Goal: Download file/media

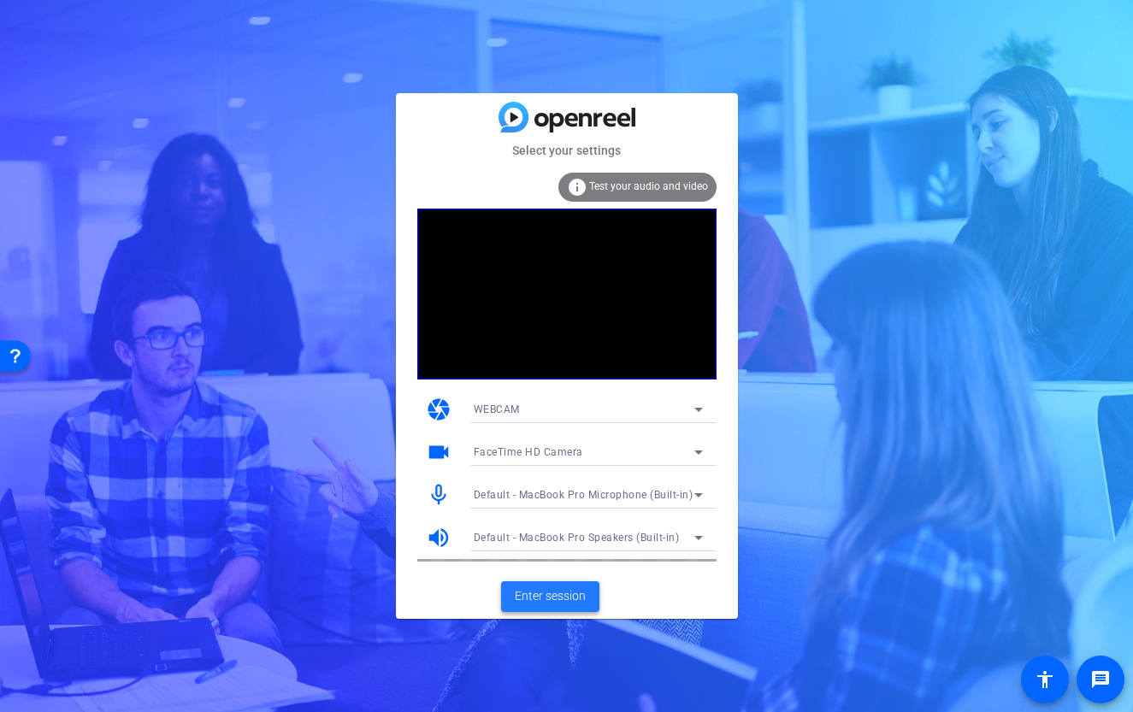
click at [564, 593] on span "Enter session" at bounding box center [550, 596] width 71 height 18
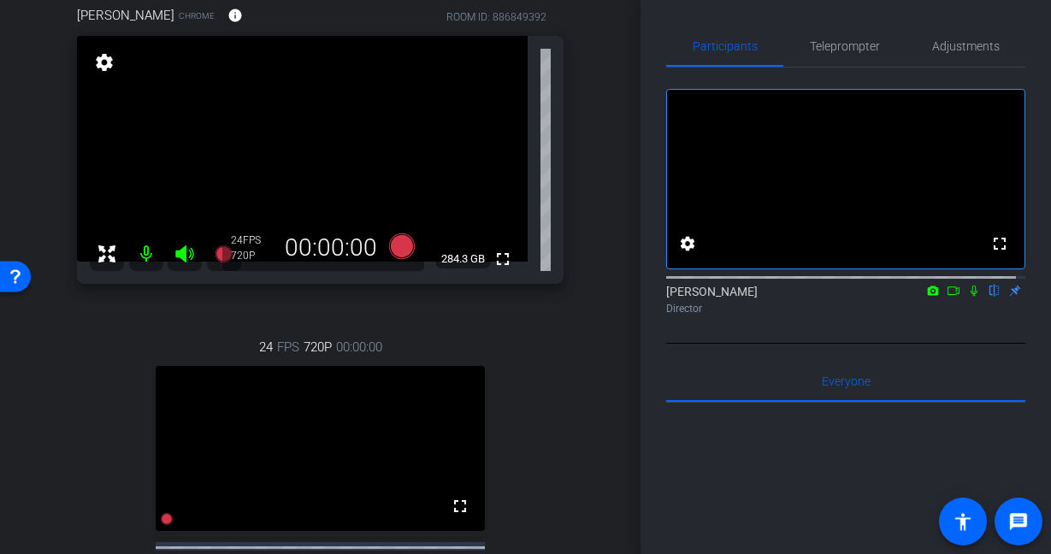
scroll to position [434, 0]
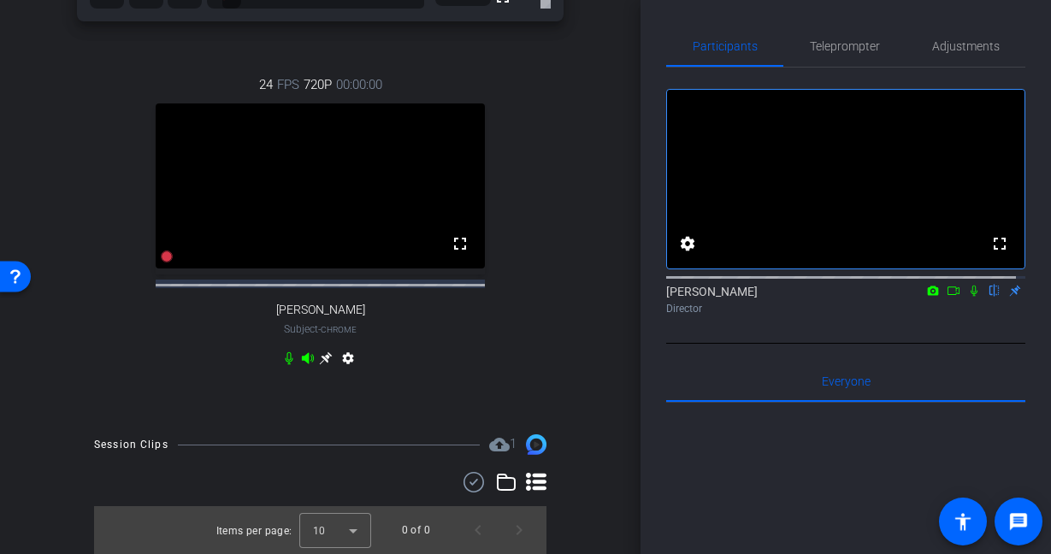
click at [320, 360] on icon at bounding box center [326, 358] width 14 height 14
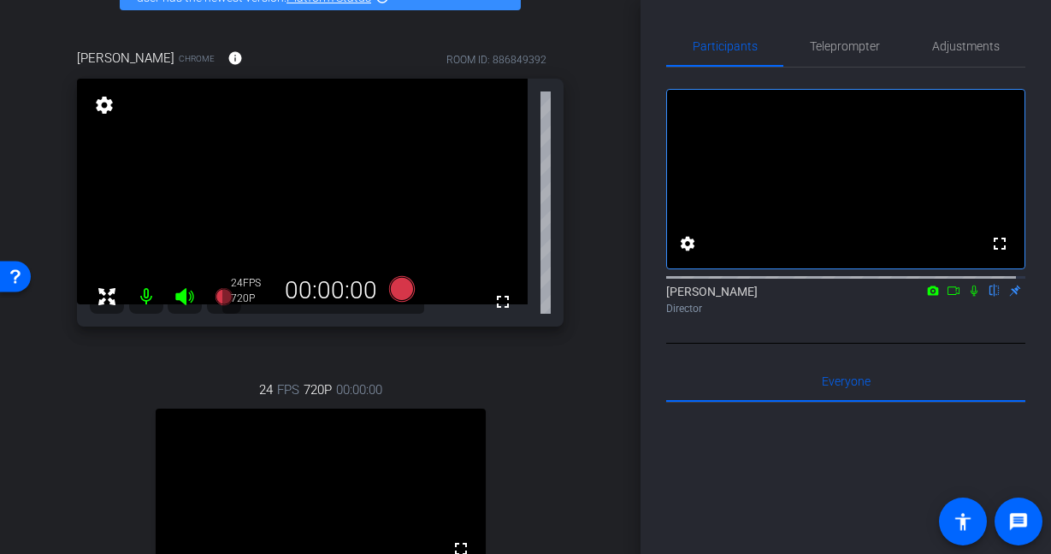
scroll to position [110, 0]
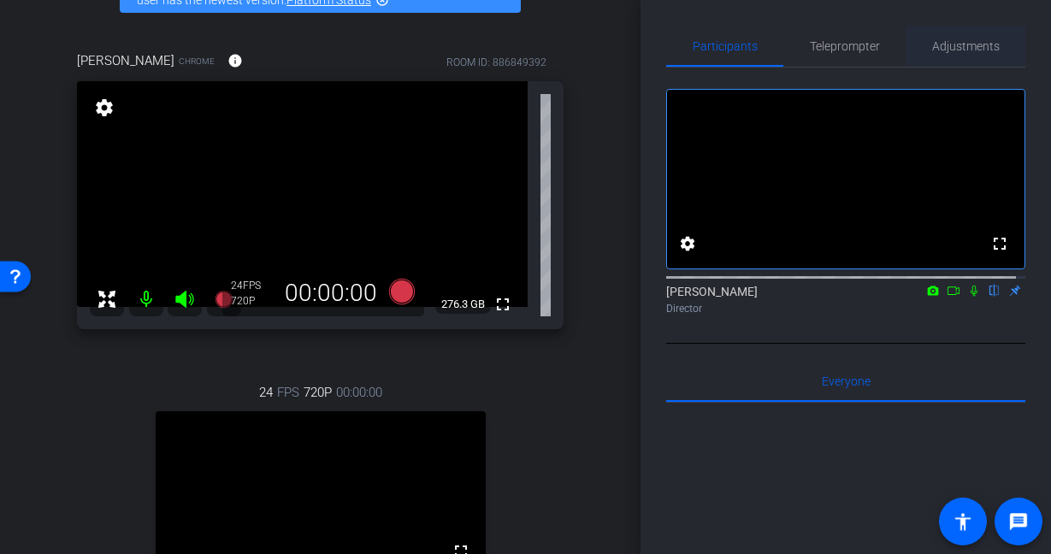
click at [953, 49] on span "Adjustments" at bounding box center [966, 46] width 68 height 12
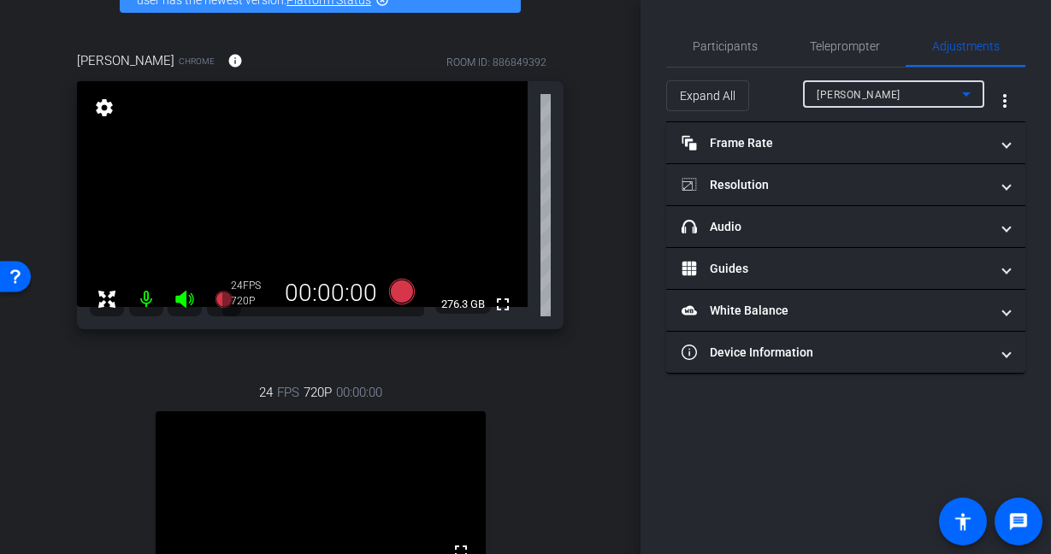
click at [924, 86] on div "Erin Winchester" at bounding box center [889, 94] width 145 height 21
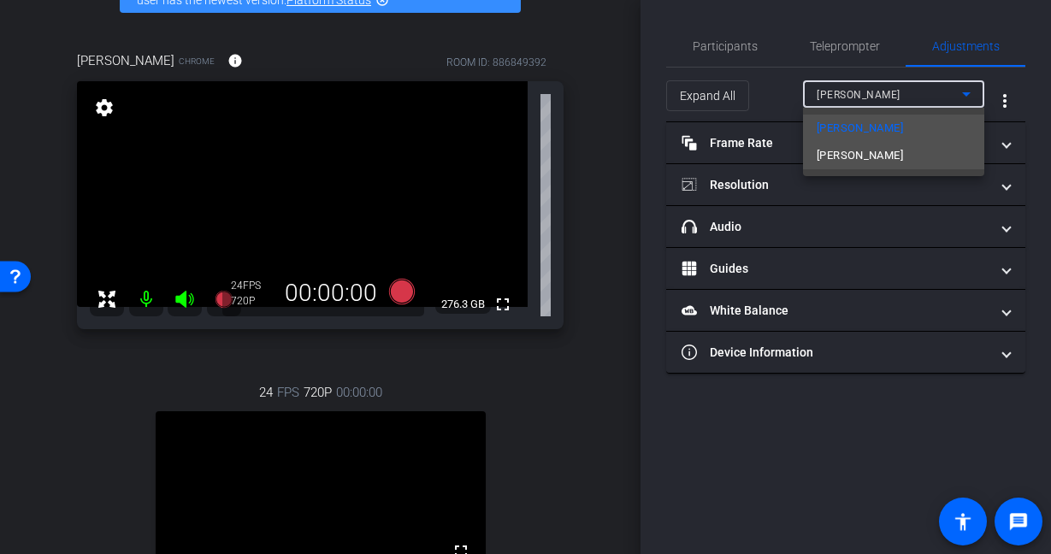
click at [900, 152] on mat-option "Carl Meadows" at bounding box center [893, 155] width 181 height 27
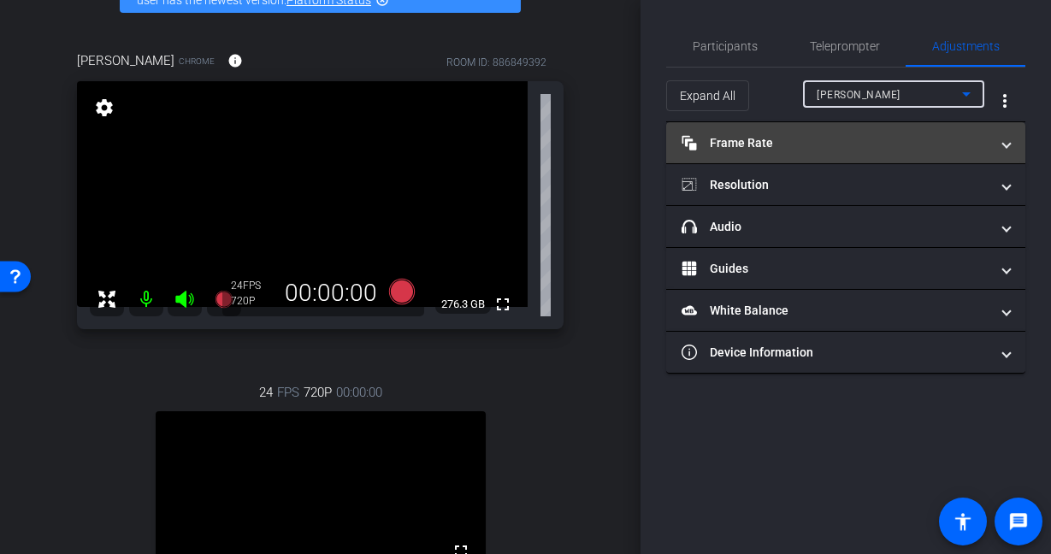
click at [895, 144] on mat-panel-title "Frame Rate Frame Rate" at bounding box center [835, 143] width 308 height 18
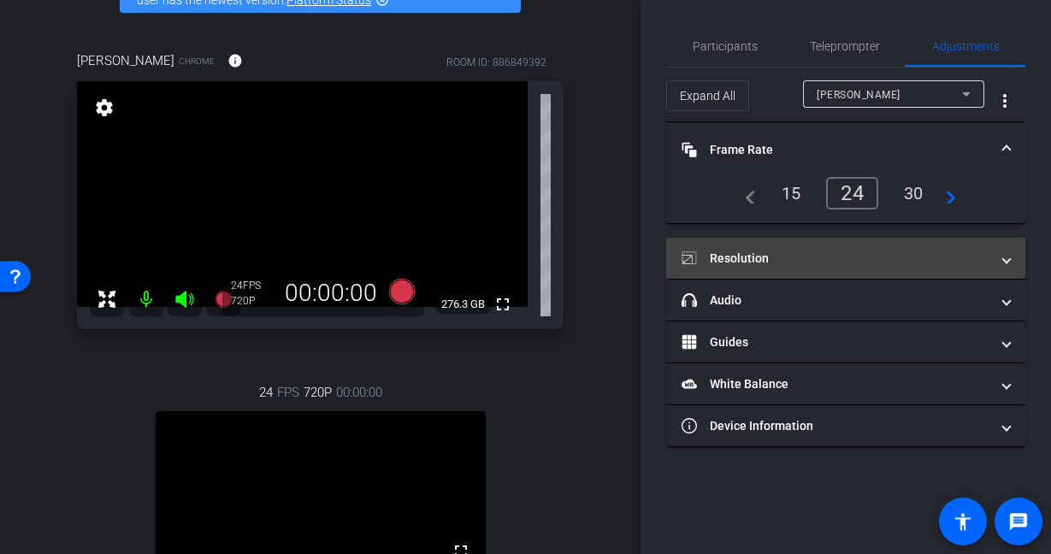
click at [802, 251] on mat-panel-title "Resolution" at bounding box center [835, 259] width 308 height 18
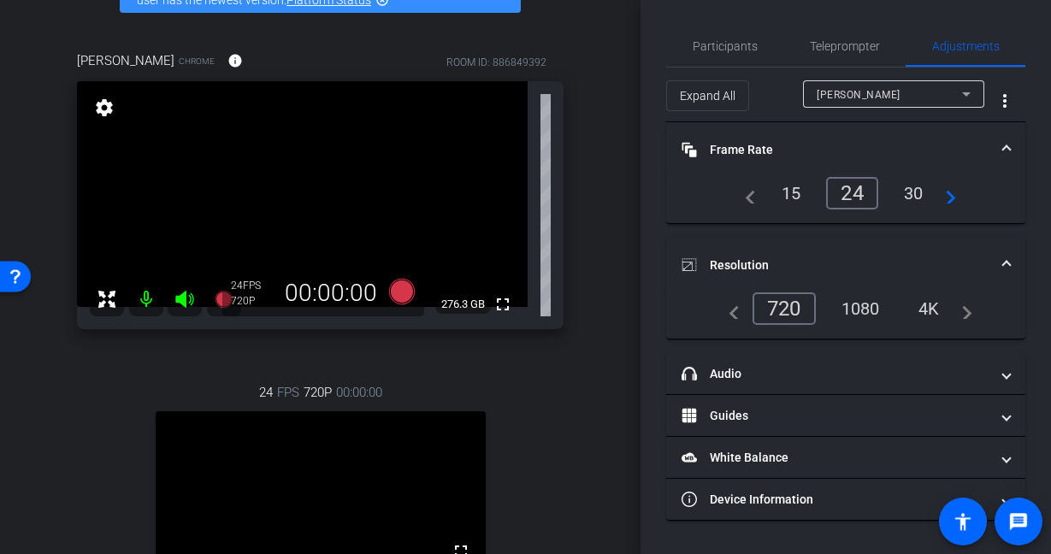
click at [851, 307] on div "1080" at bounding box center [860, 308] width 64 height 29
click at [622, 211] on div "arrow_back Dtex Systems x Carl Meadows, AWS - Remote Interview - carlmead@amazo…" at bounding box center [320, 167] width 640 height 554
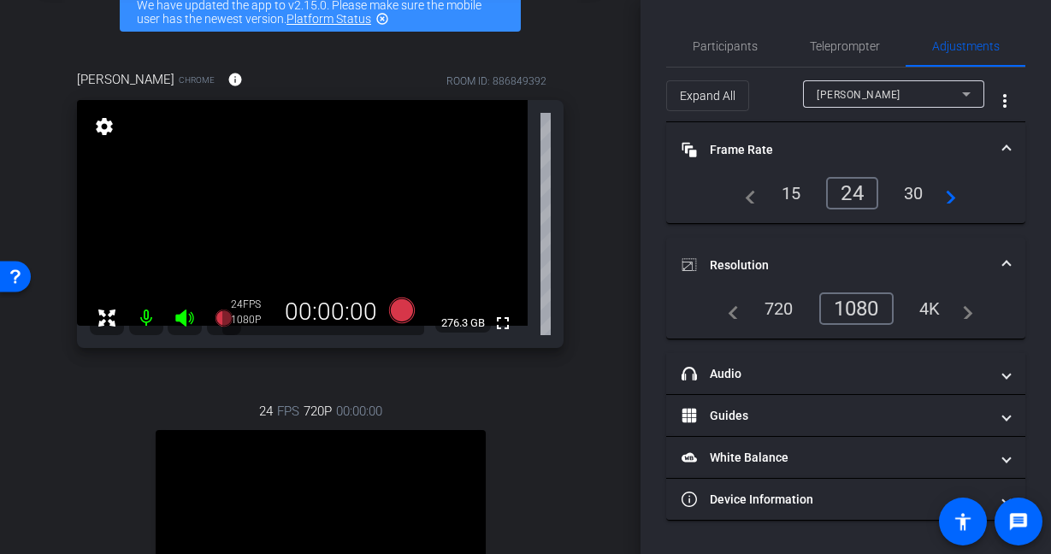
scroll to position [92, 0]
click at [560, 430] on div "Carl Meadows Chrome info ROOM ID: 886849392 fullscreen settings 276.3 GB 24 FPS…" at bounding box center [320, 392] width 555 height 702
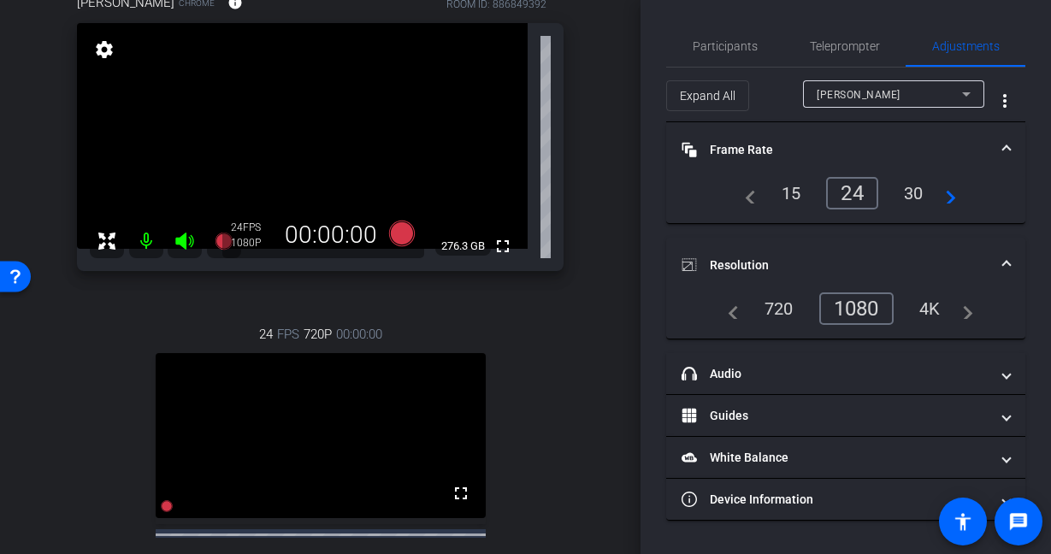
scroll to position [168, 0]
click at [393, 235] on icon at bounding box center [401, 234] width 26 height 26
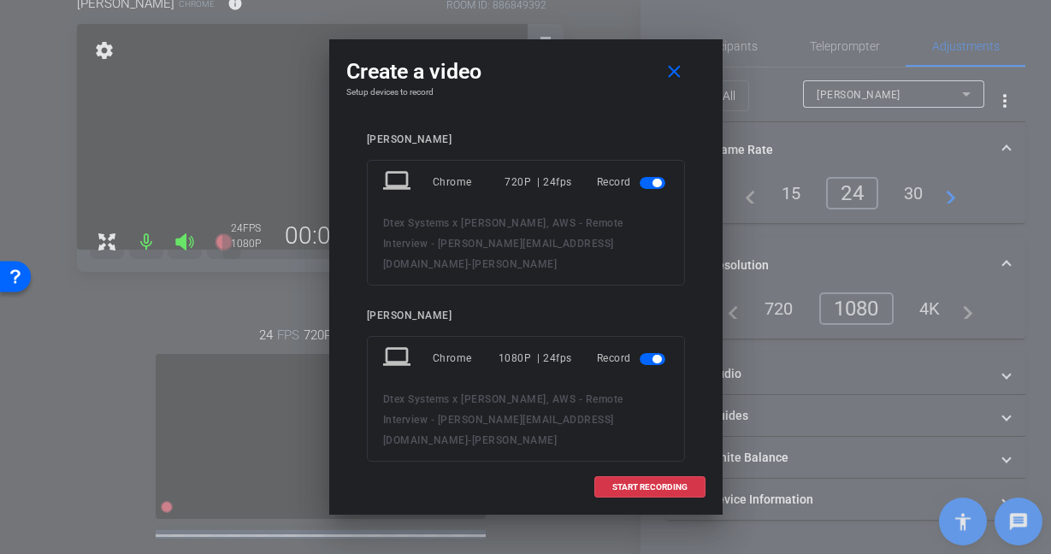
click at [640, 184] on span "button" at bounding box center [653, 183] width 26 height 12
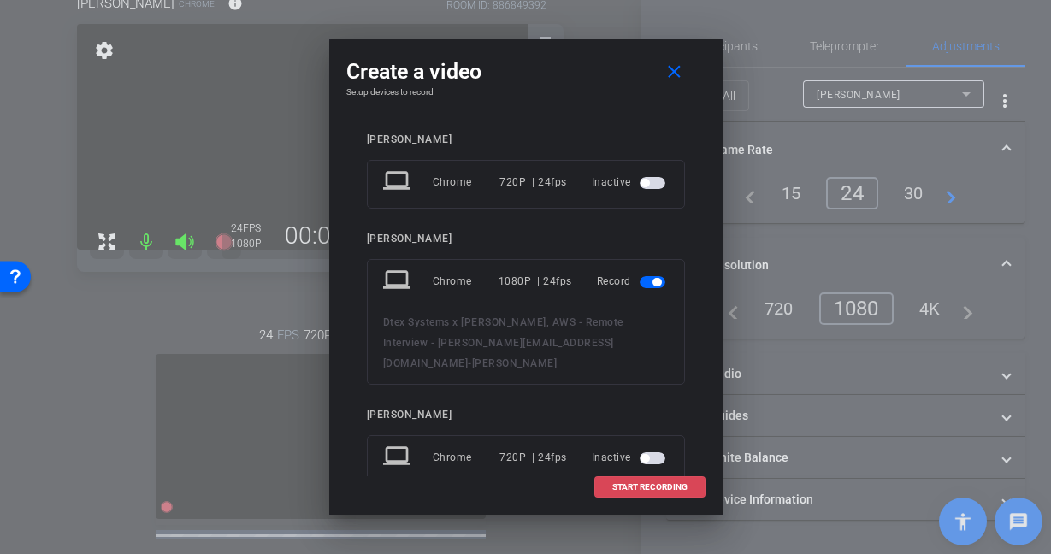
click at [646, 483] on span "START RECORDING" at bounding box center [649, 487] width 75 height 9
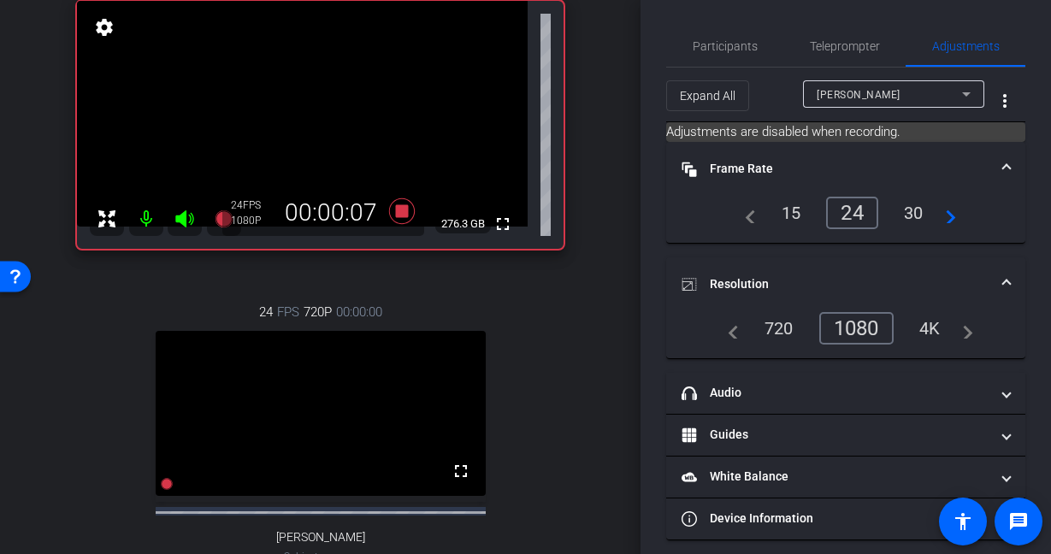
scroll to position [36, 0]
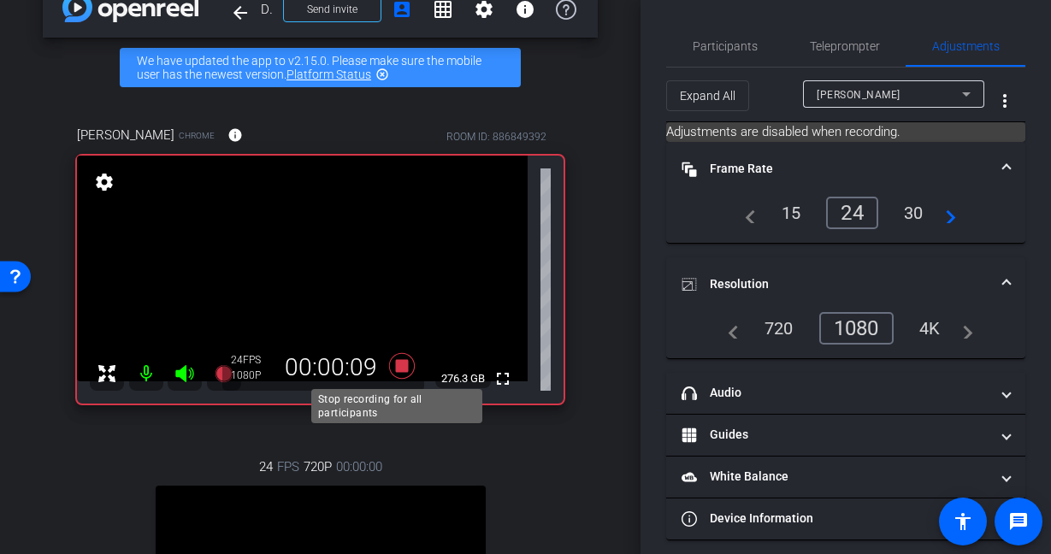
click at [391, 363] on icon at bounding box center [401, 366] width 26 height 26
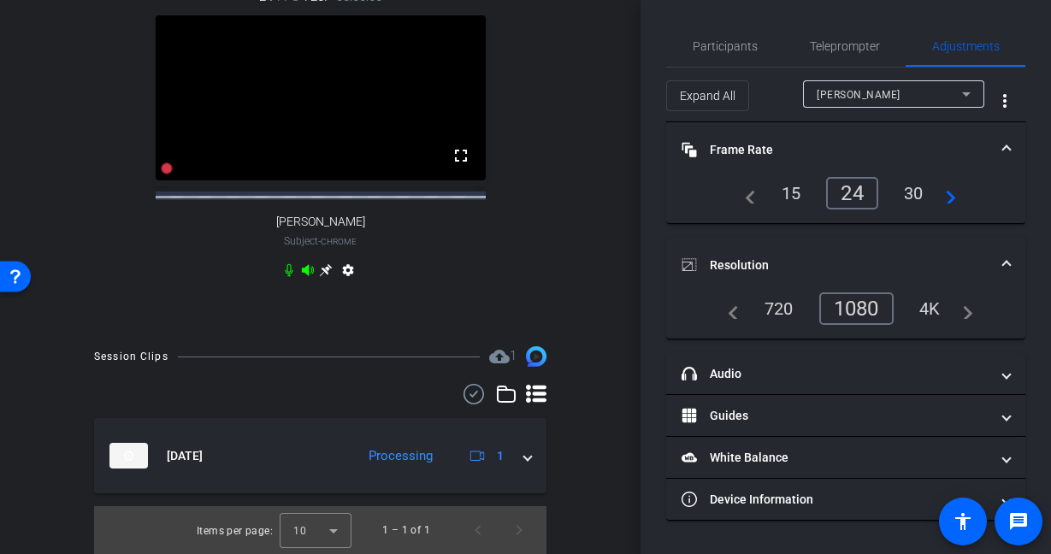
scroll to position [0, 0]
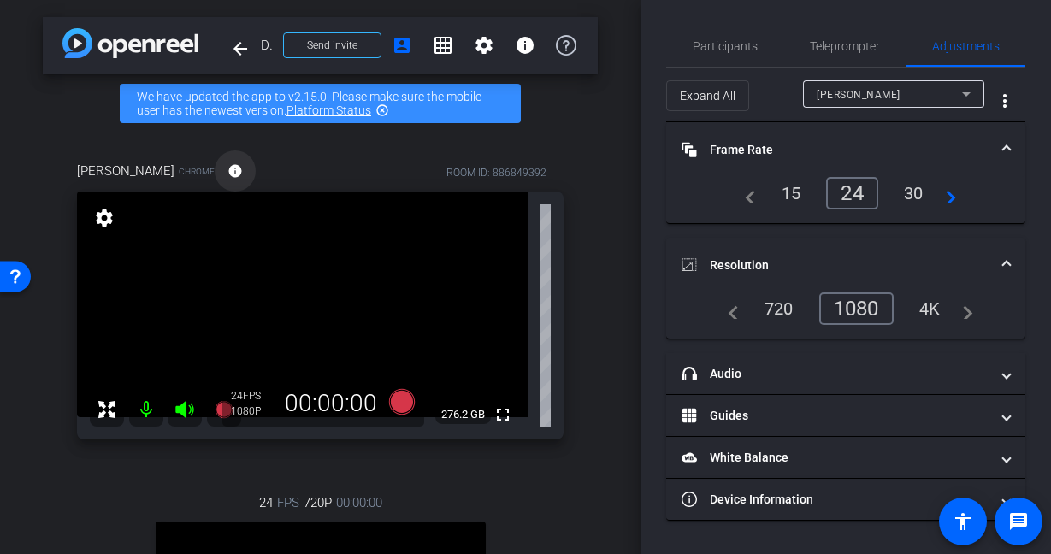
click at [227, 172] on span at bounding box center [235, 170] width 41 height 41
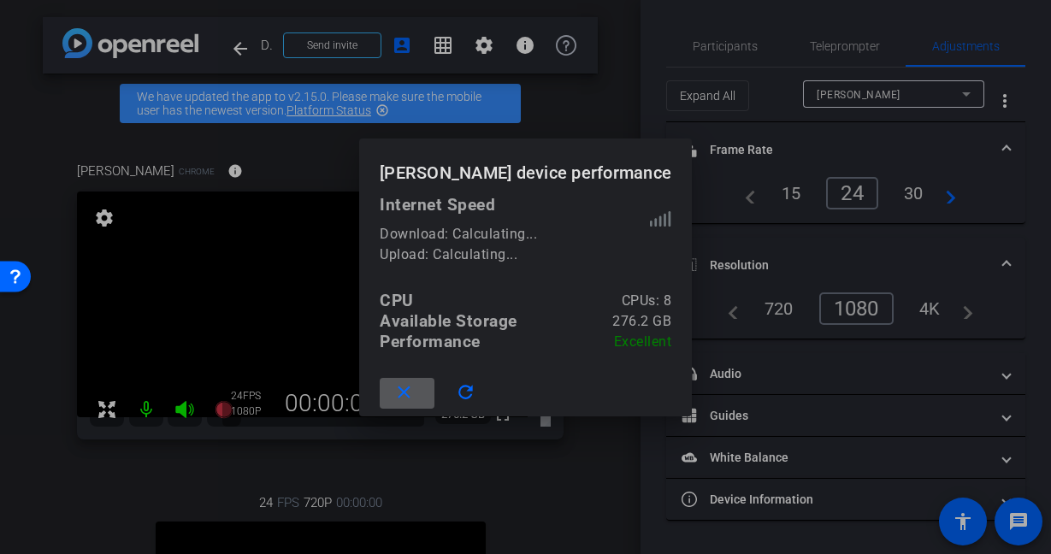
click at [424, 396] on span at bounding box center [407, 393] width 55 height 41
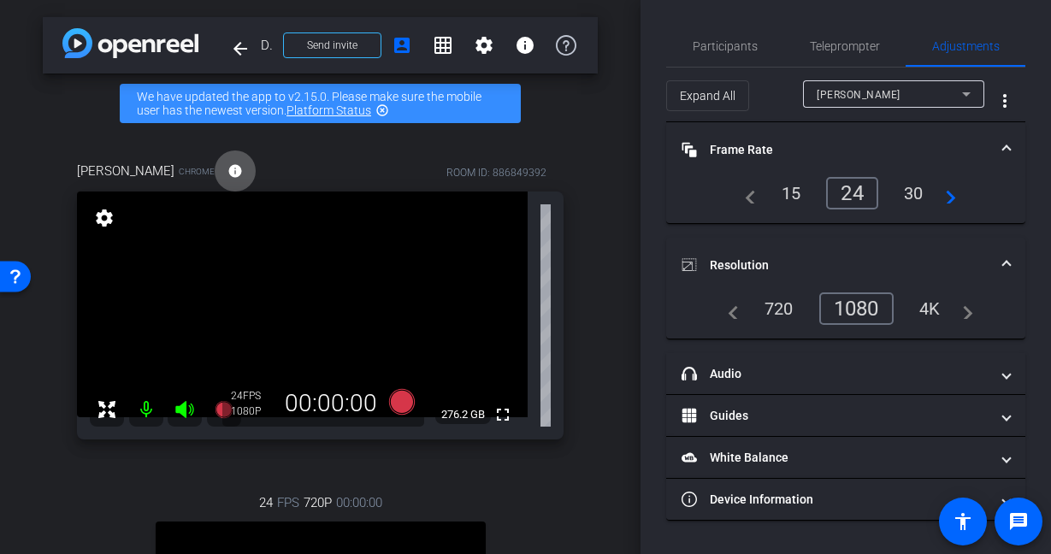
click at [619, 395] on div "arrow_back Dtex Systems x Carl Meadows, AWS - Remote Interview - carlmead@amazo…" at bounding box center [320, 277] width 640 height 554
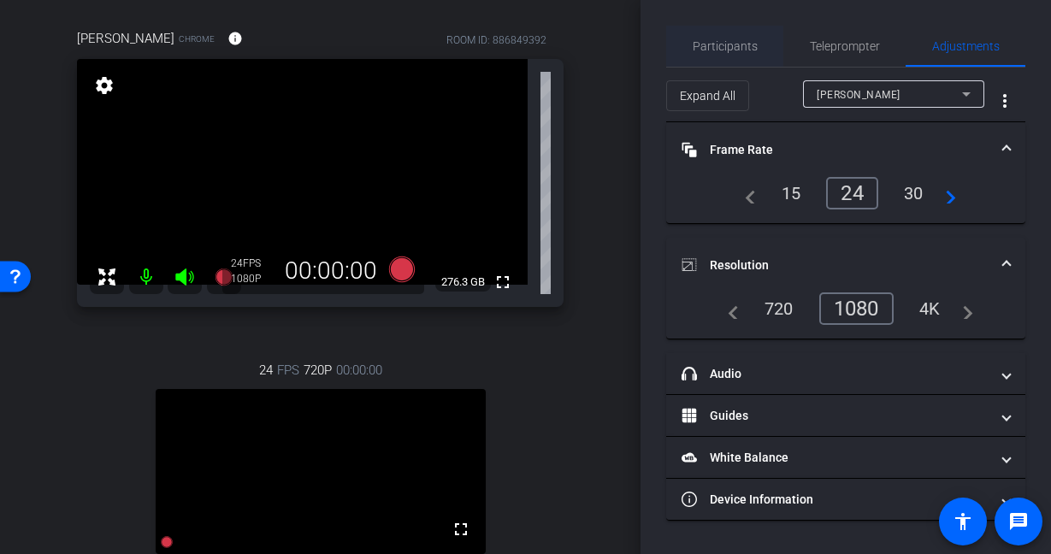
click at [730, 42] on span "Participants" at bounding box center [725, 46] width 65 height 12
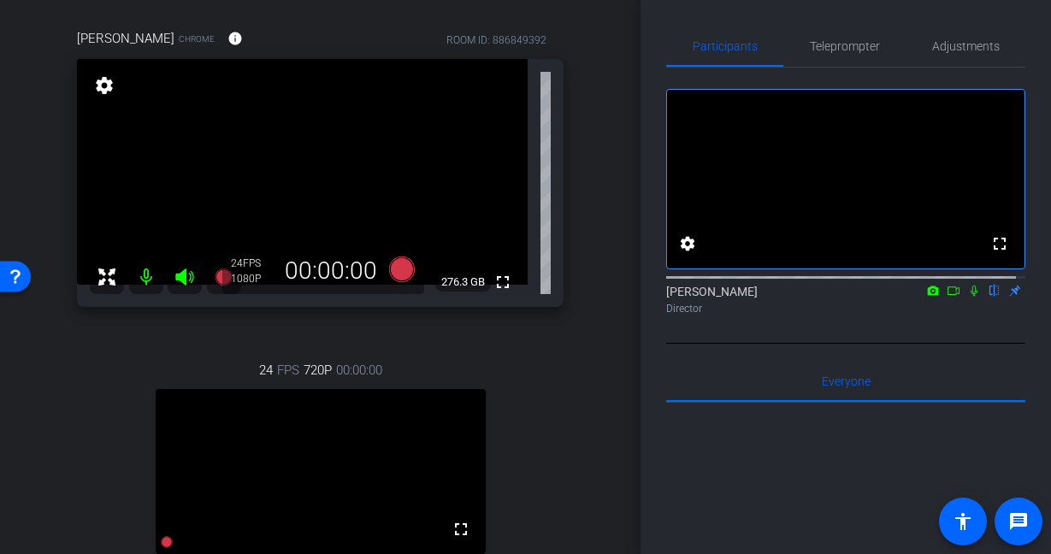
click at [576, 189] on div "Carl Meadows Chrome info ROOM ID: 886849392 fullscreen settings 276.3 GB 24 FPS…" at bounding box center [320, 352] width 555 height 702
click at [396, 268] on icon at bounding box center [401, 269] width 26 height 26
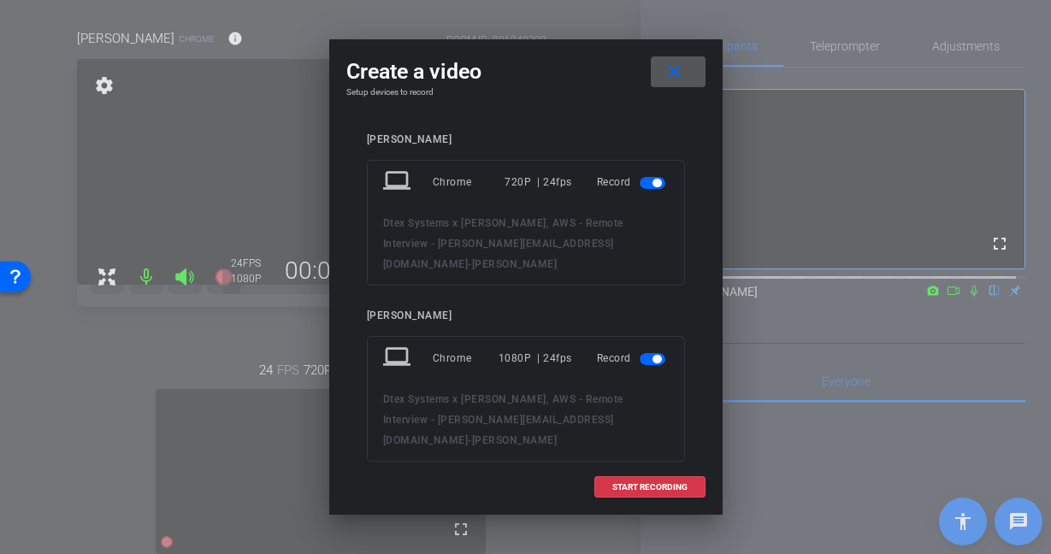
click at [640, 179] on span "button" at bounding box center [653, 183] width 26 height 12
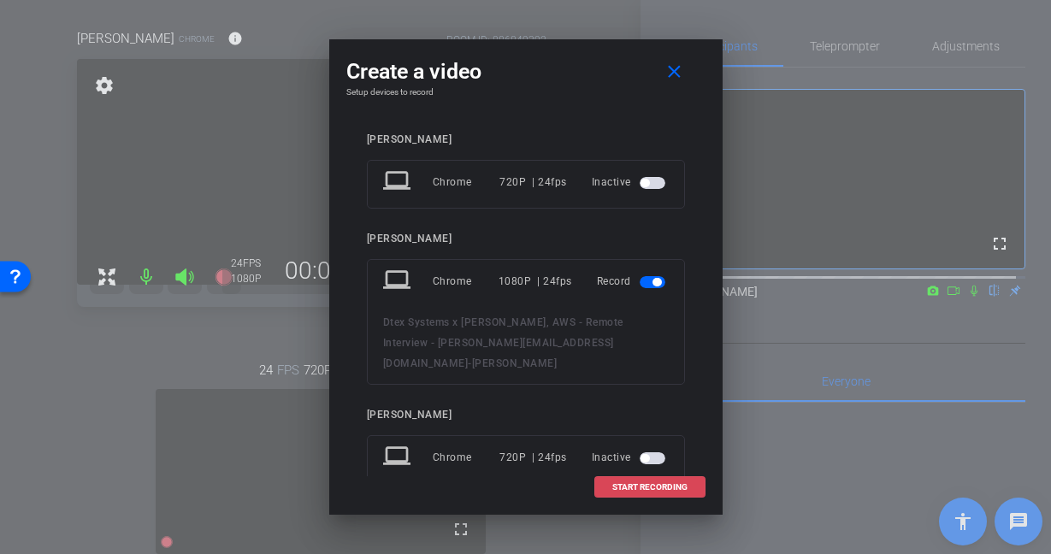
click at [630, 483] on span "START RECORDING" at bounding box center [649, 487] width 75 height 9
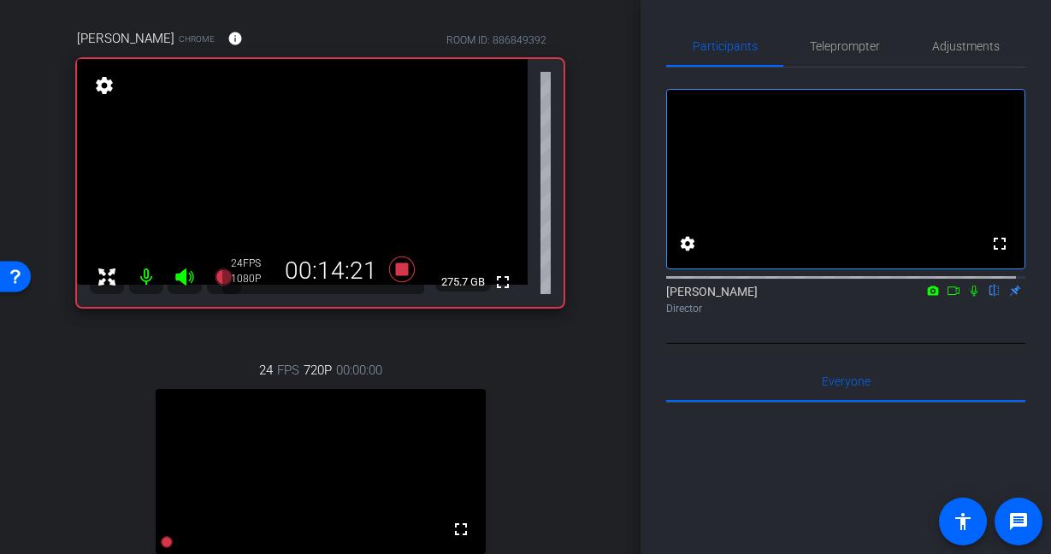
scroll to position [267, 0]
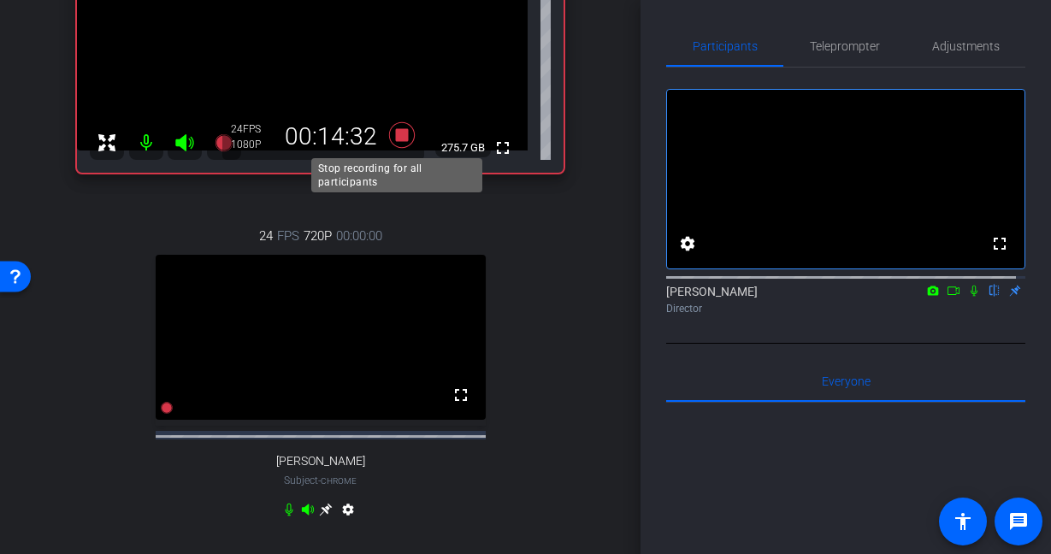
click at [401, 134] on icon at bounding box center [401, 135] width 26 height 26
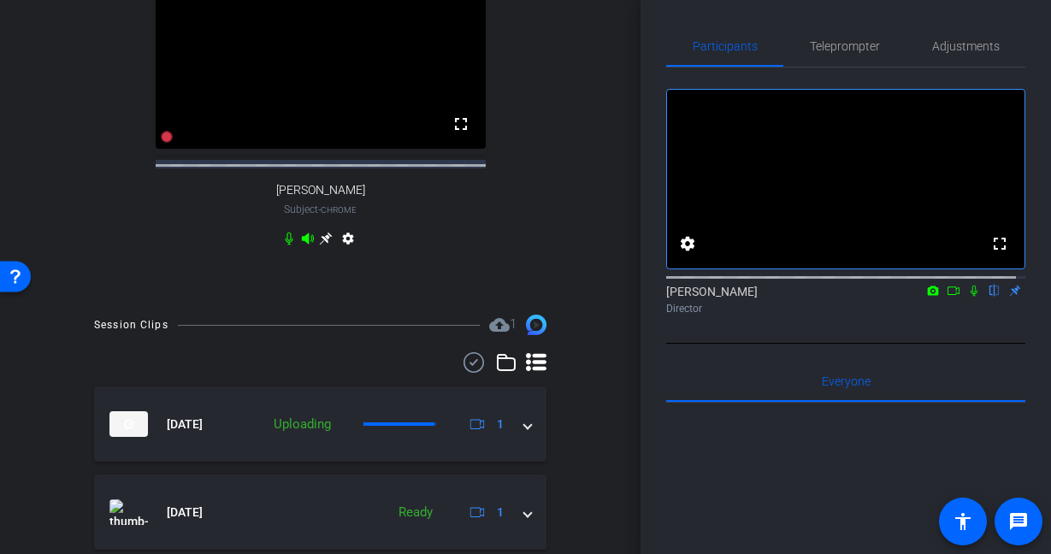
scroll to position [610, 0]
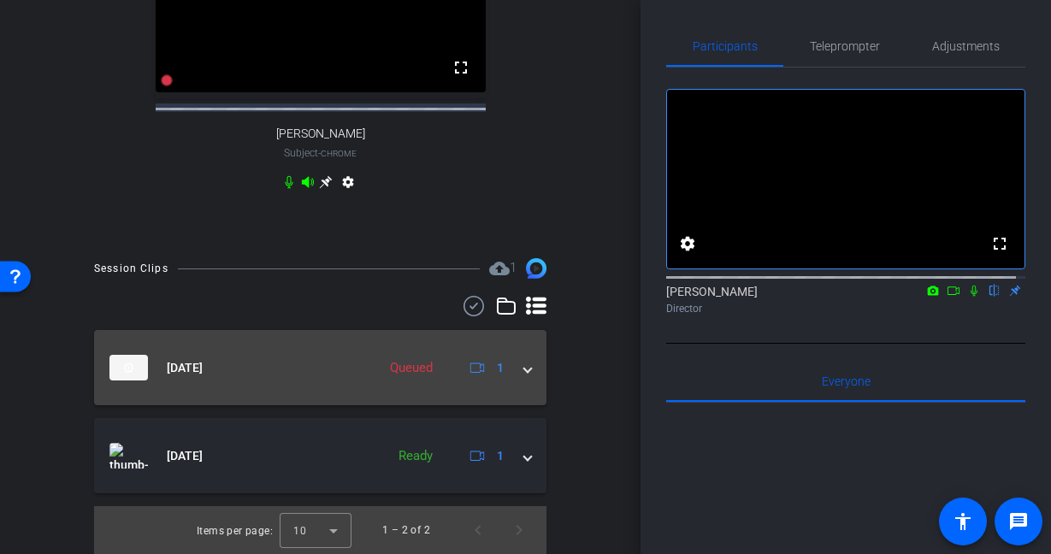
click at [524, 367] on span at bounding box center [527, 368] width 7 height 18
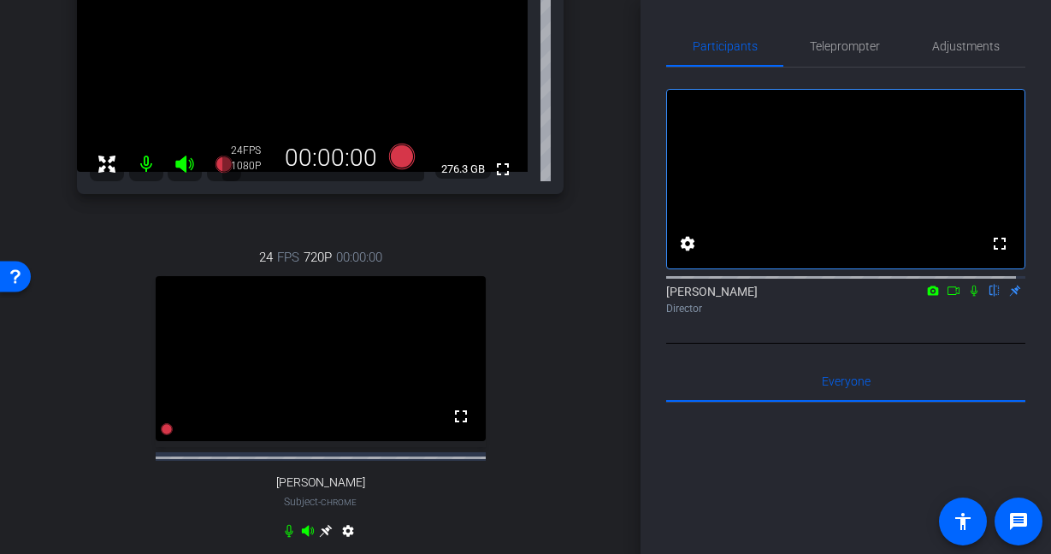
scroll to position [243, 0]
click at [929, 344] on div "fullscreen settings Sarah Moore flip Director" at bounding box center [845, 206] width 359 height 276
click at [967, 297] on icon at bounding box center [974, 291] width 14 height 12
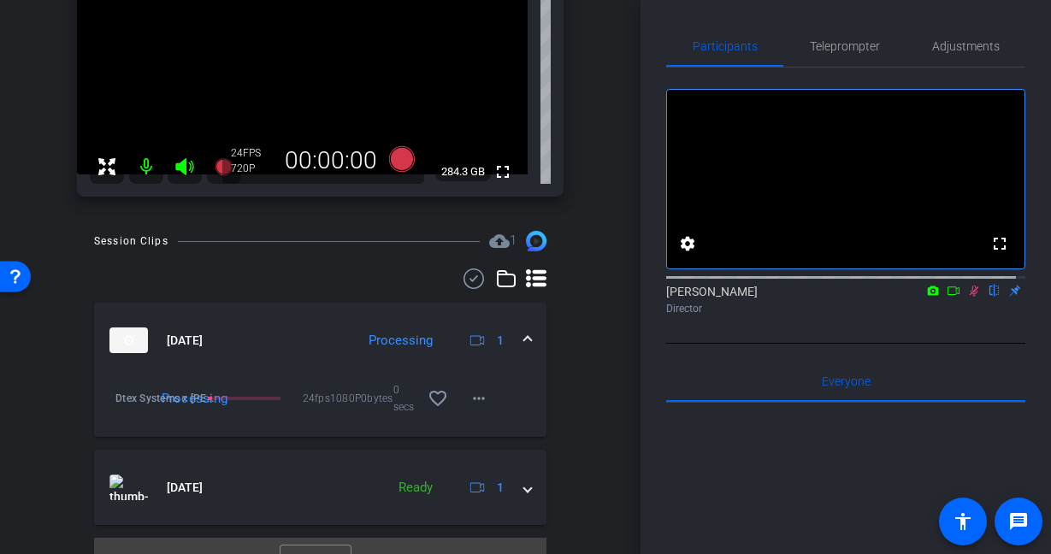
click at [947, 295] on icon at bounding box center [953, 290] width 12 height 9
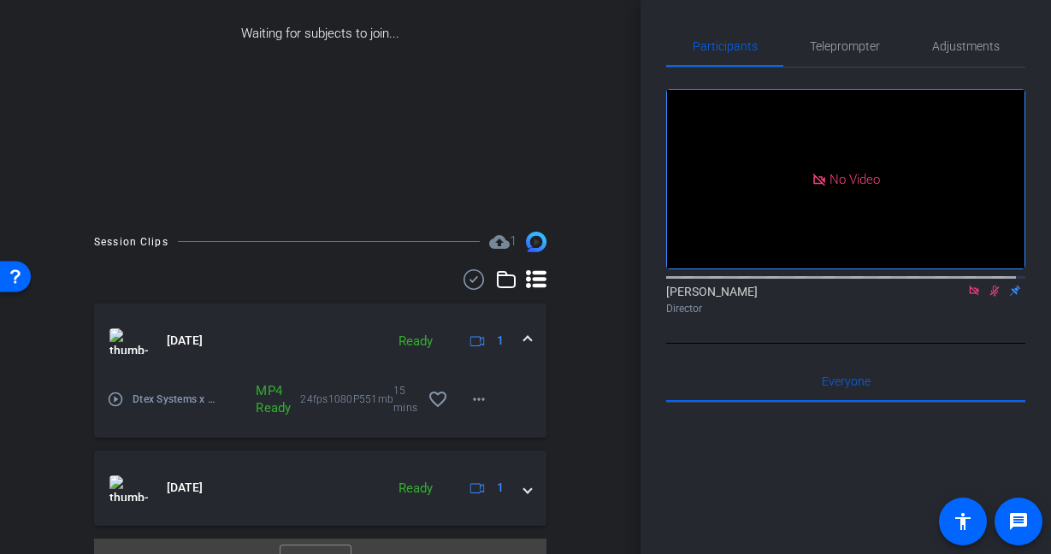
scroll to position [313, 0]
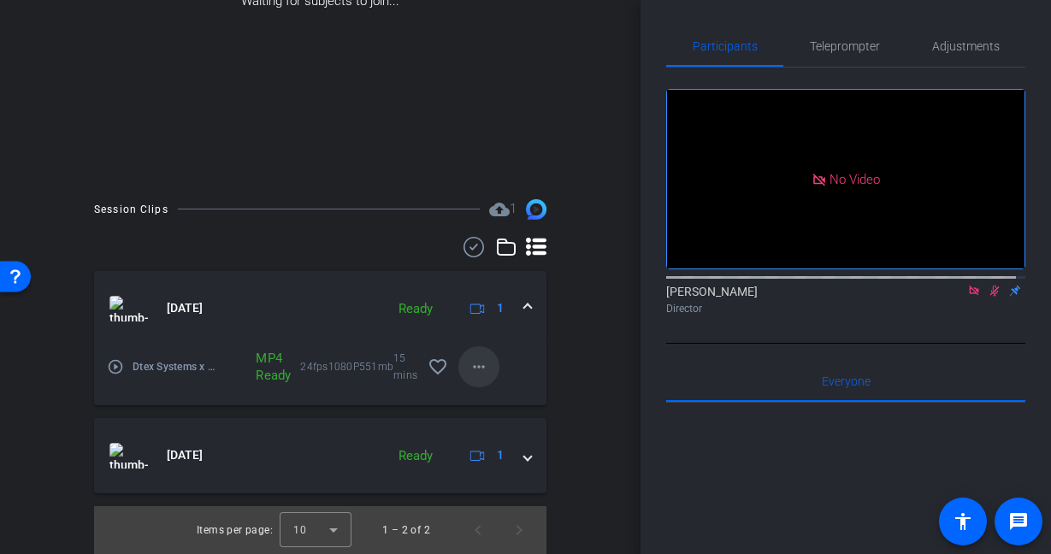
click at [483, 372] on span at bounding box center [478, 366] width 41 height 41
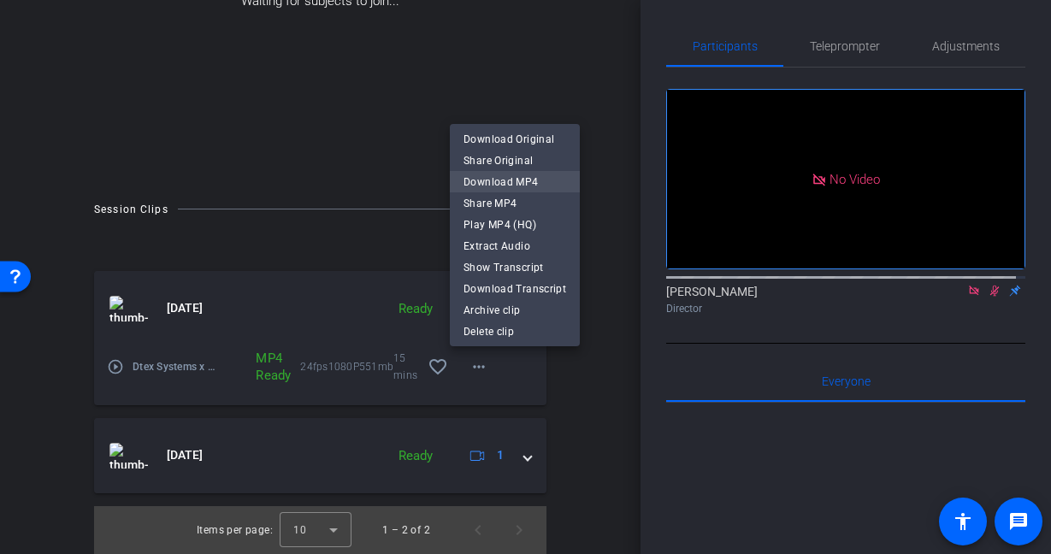
click at [552, 172] on span "Download MP4" at bounding box center [514, 182] width 103 height 21
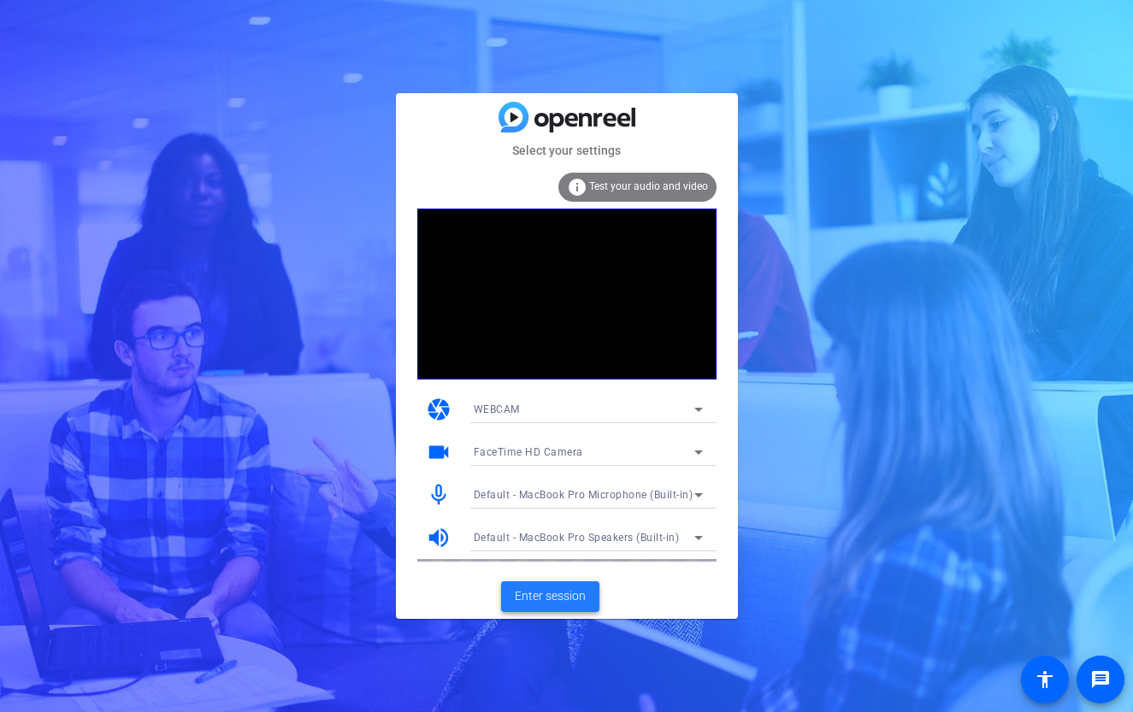
click at [564, 603] on span "Enter session" at bounding box center [550, 596] width 71 height 18
click at [569, 599] on span "Enter session" at bounding box center [550, 596] width 71 height 18
